Goal: Task Accomplishment & Management: Manage account settings

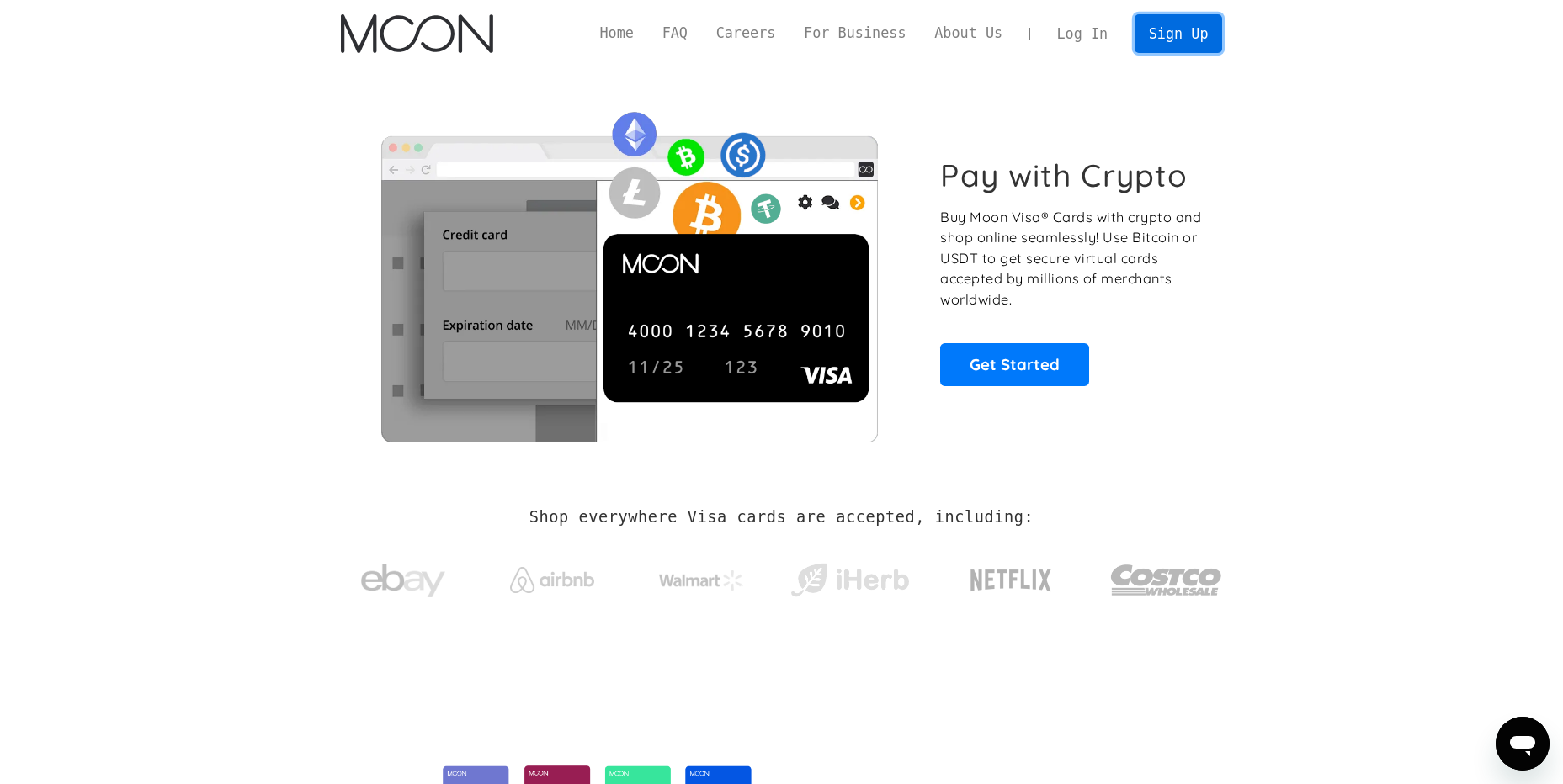
click at [1174, 38] on link "Sign Up" at bounding box center [1179, 32] width 88 height 38
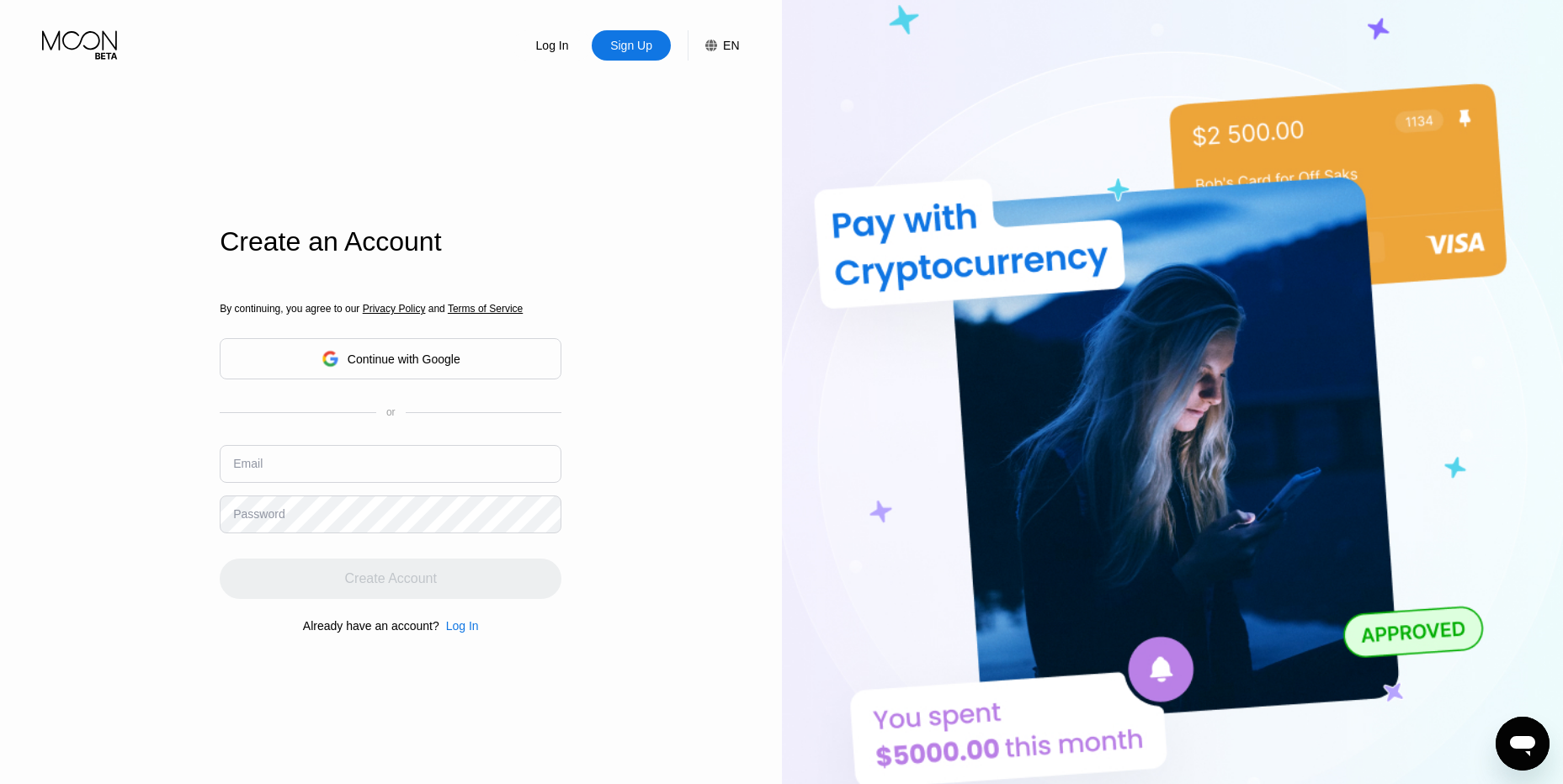
click at [387, 354] on div "Continue with Google" at bounding box center [403, 359] width 113 height 13
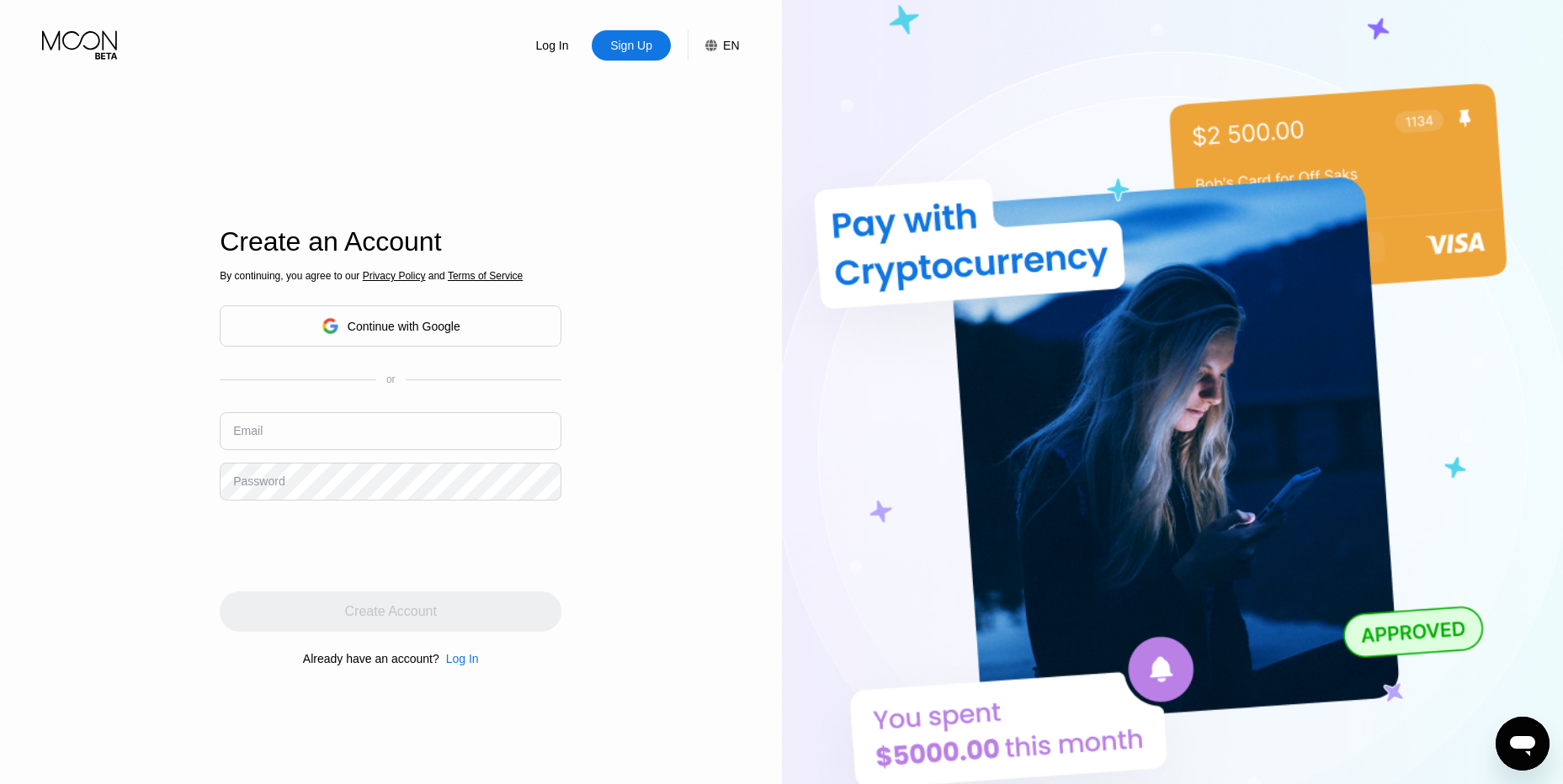
click at [381, 323] on div "Continue with Google" at bounding box center [403, 326] width 113 height 13
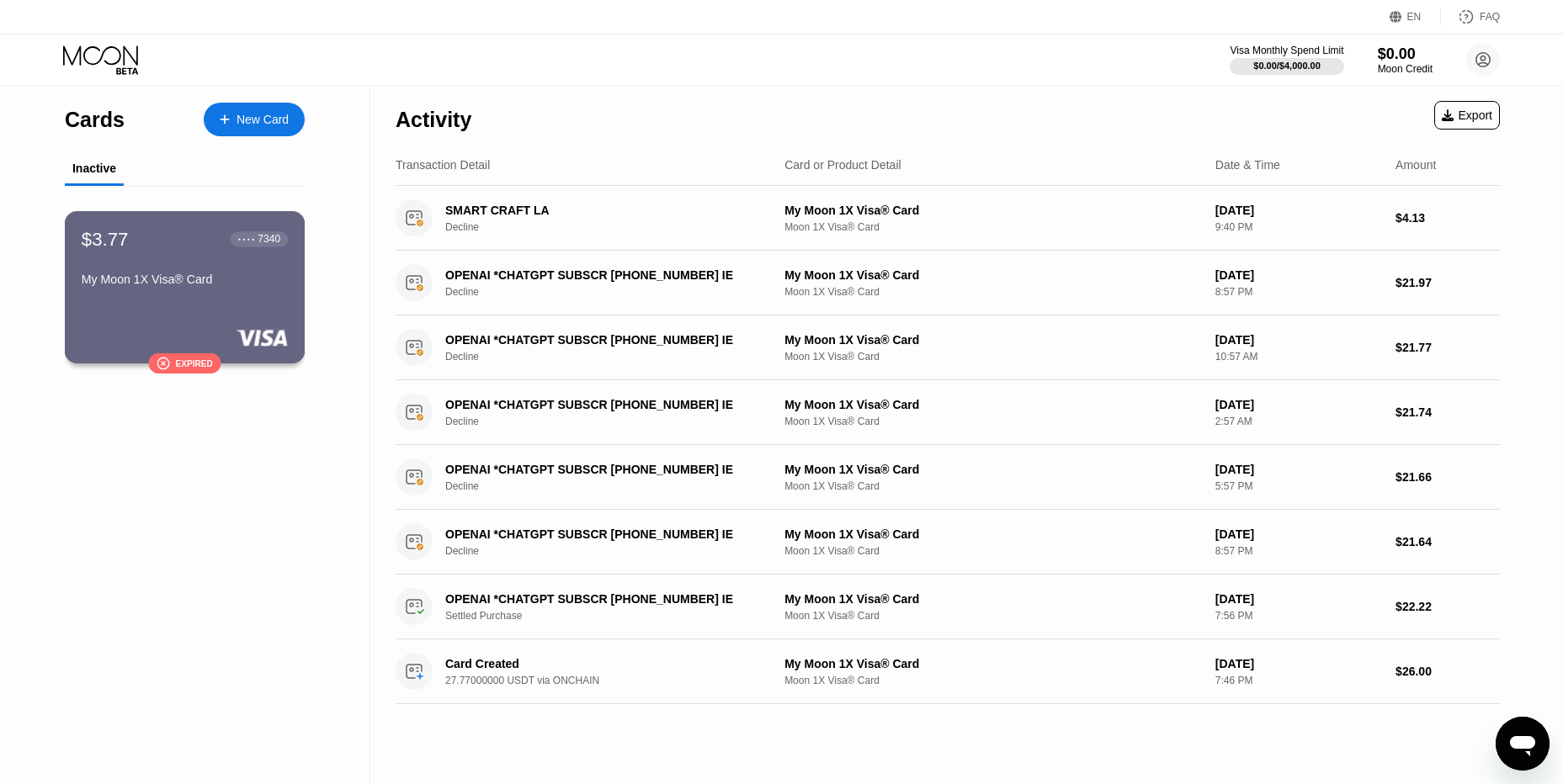
click at [219, 258] on div "$3.77 ● ● ● ● 7340 My Moon 1X Visa® Card" at bounding box center [185, 261] width 207 height 65
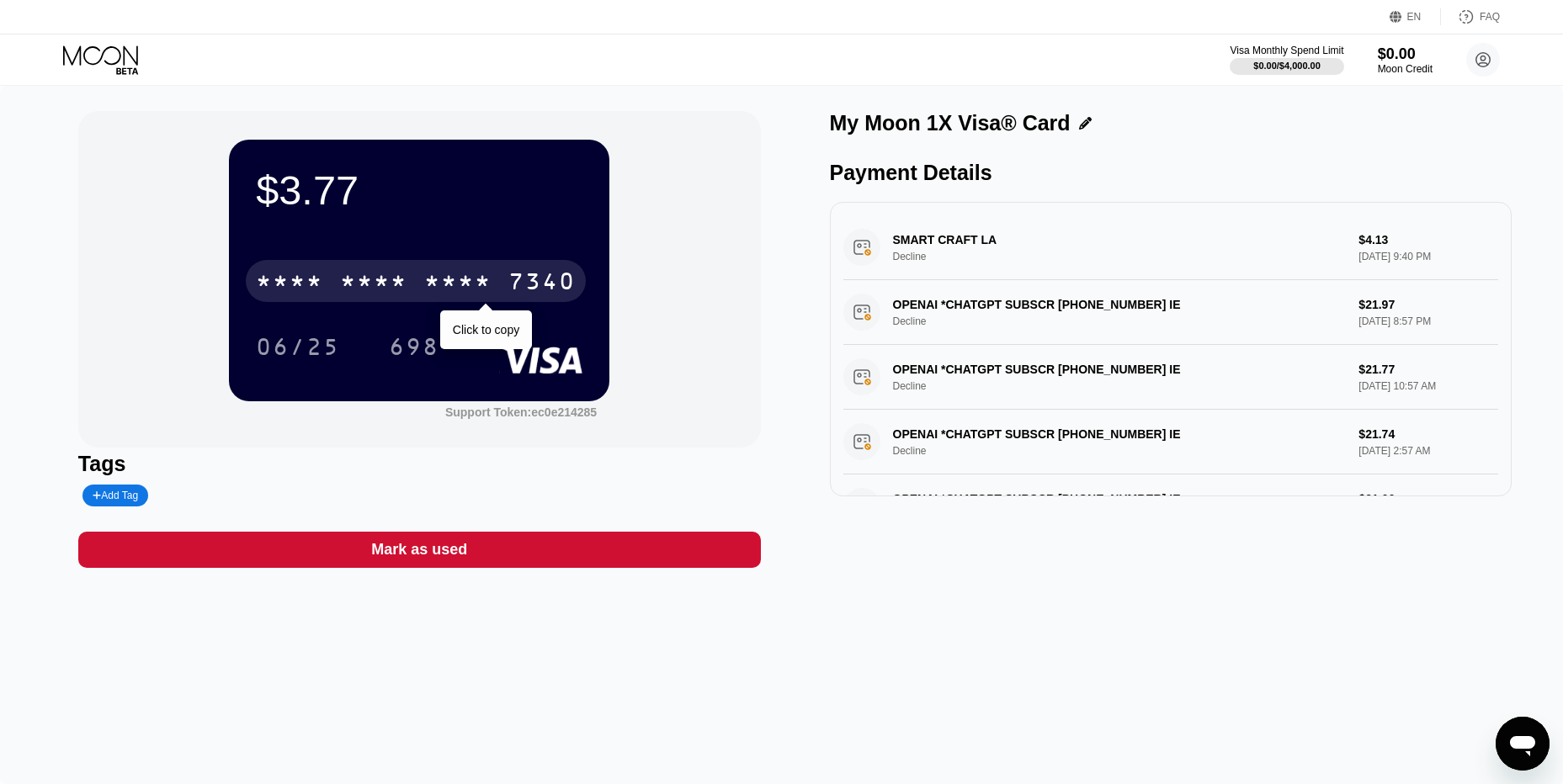
click at [371, 291] on div "* * * *" at bounding box center [374, 284] width 67 height 27
